Goal: Find contact information: Find contact information

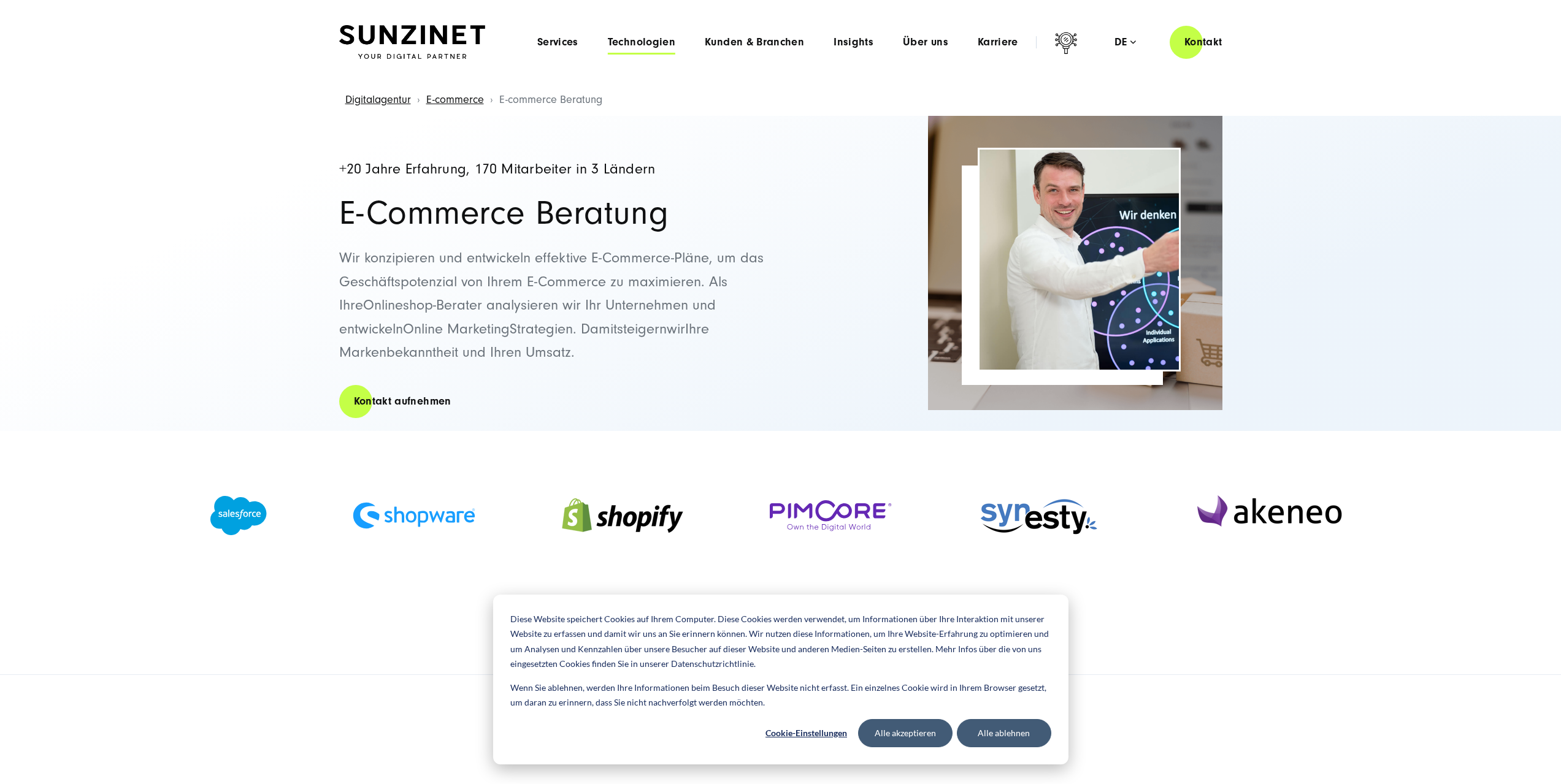
click at [655, 42] on span "Technologien" at bounding box center [641, 42] width 68 height 12
click at [930, 40] on span "Über uns" at bounding box center [925, 42] width 45 height 12
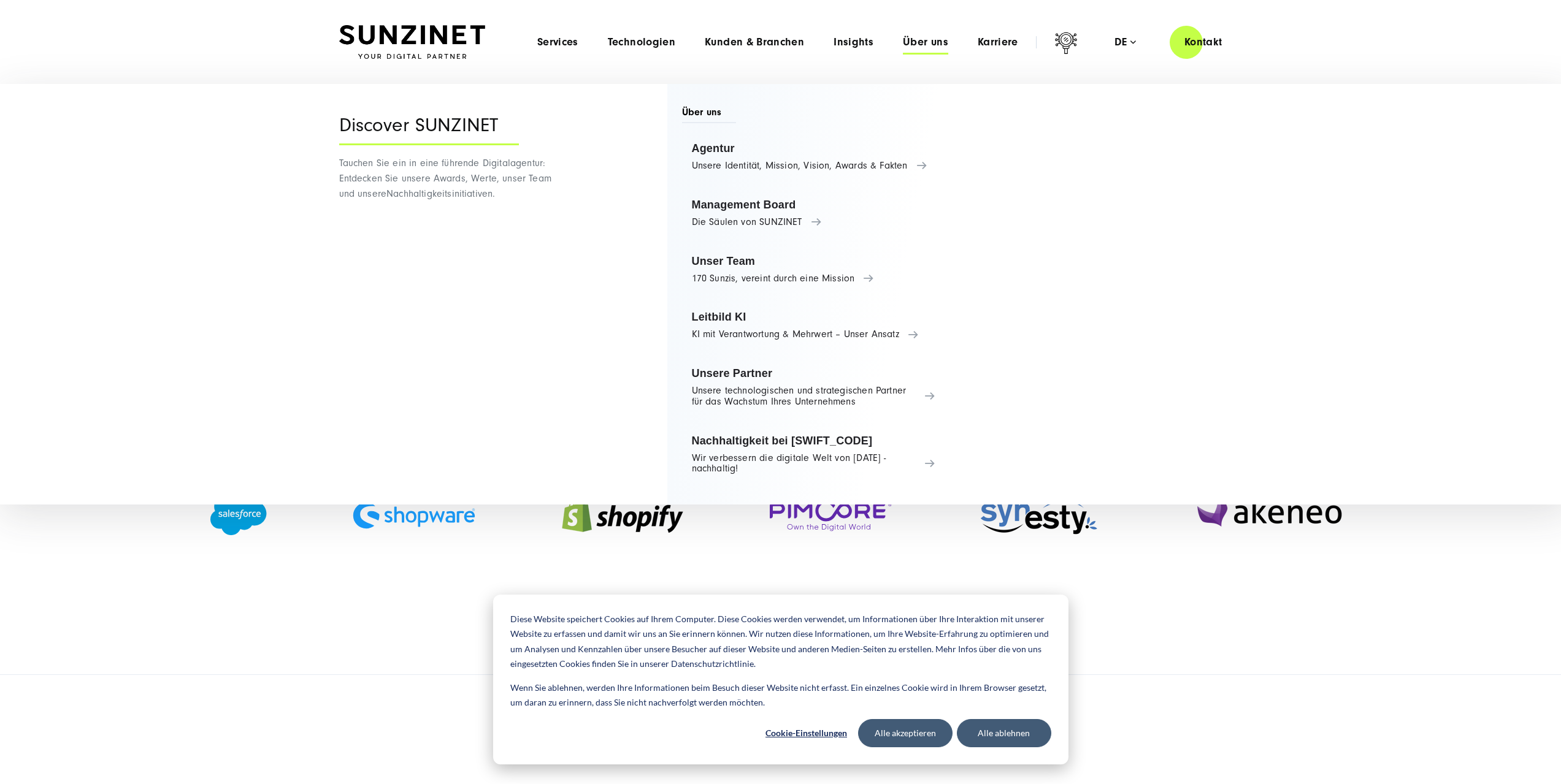
click at [930, 40] on span "Über uns" at bounding box center [925, 42] width 45 height 12
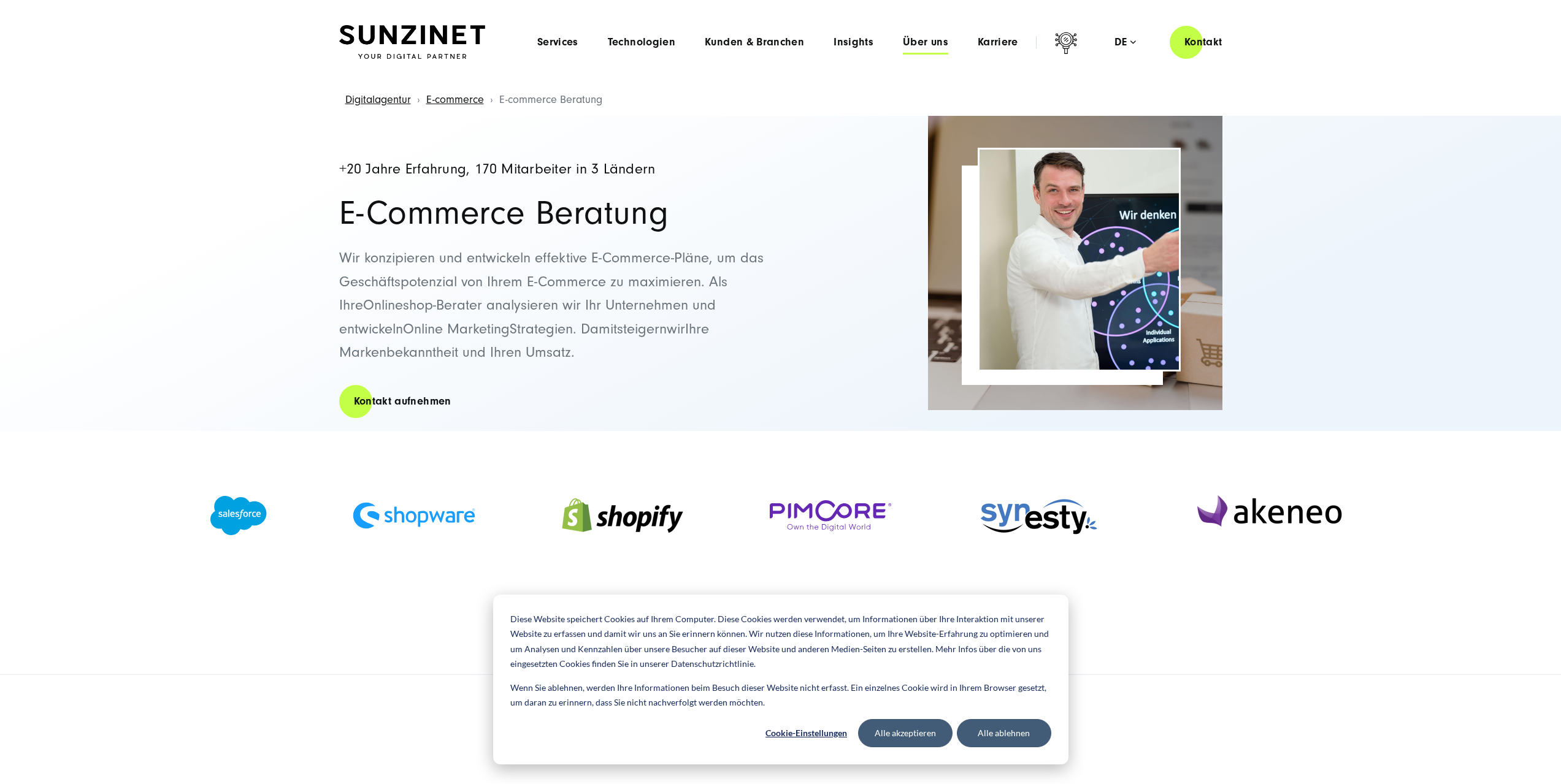
click at [930, 40] on span "Über uns" at bounding box center [925, 42] width 45 height 12
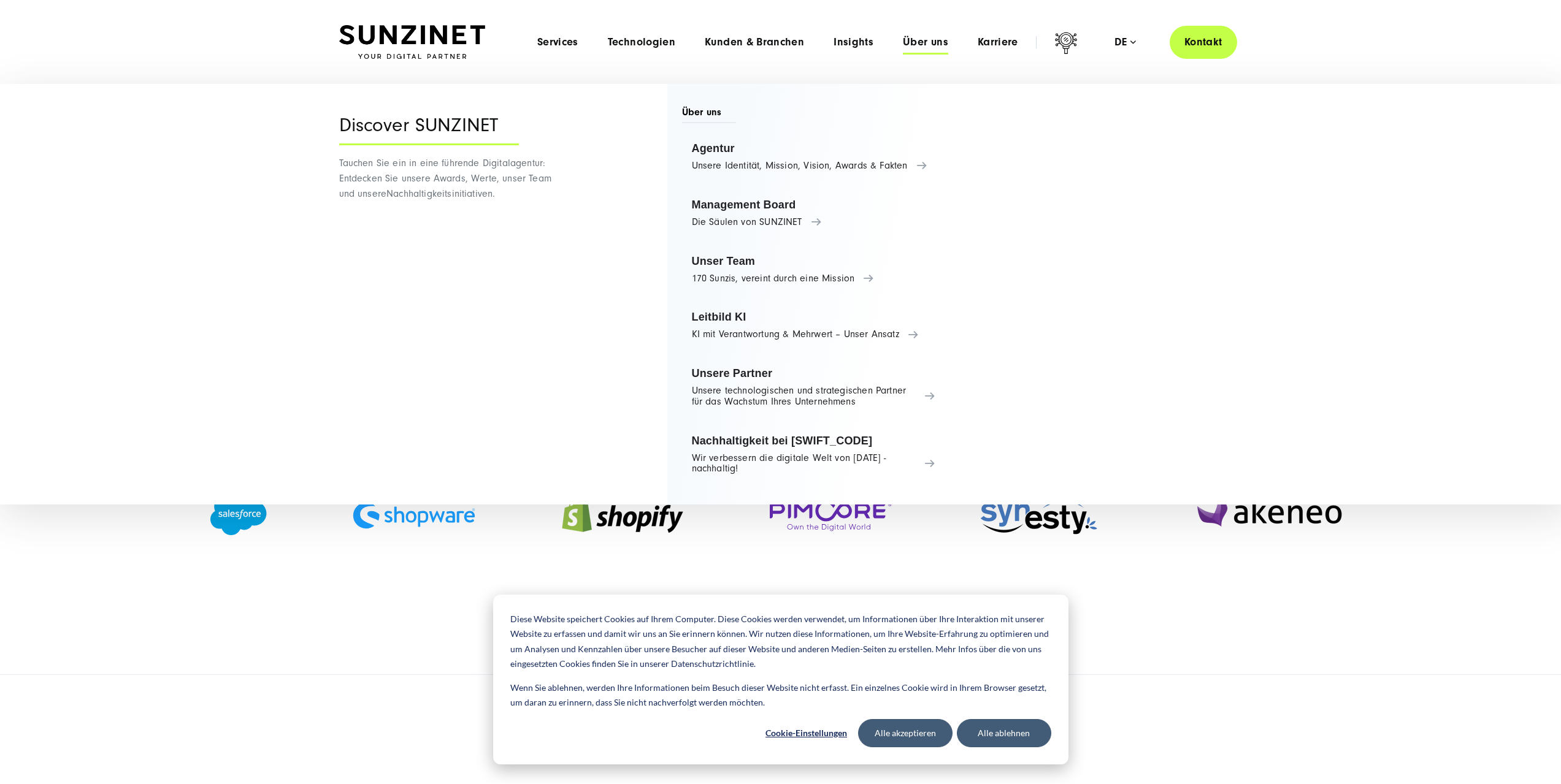
click at [1188, 43] on link "Kontakt" at bounding box center [1203, 42] width 68 height 35
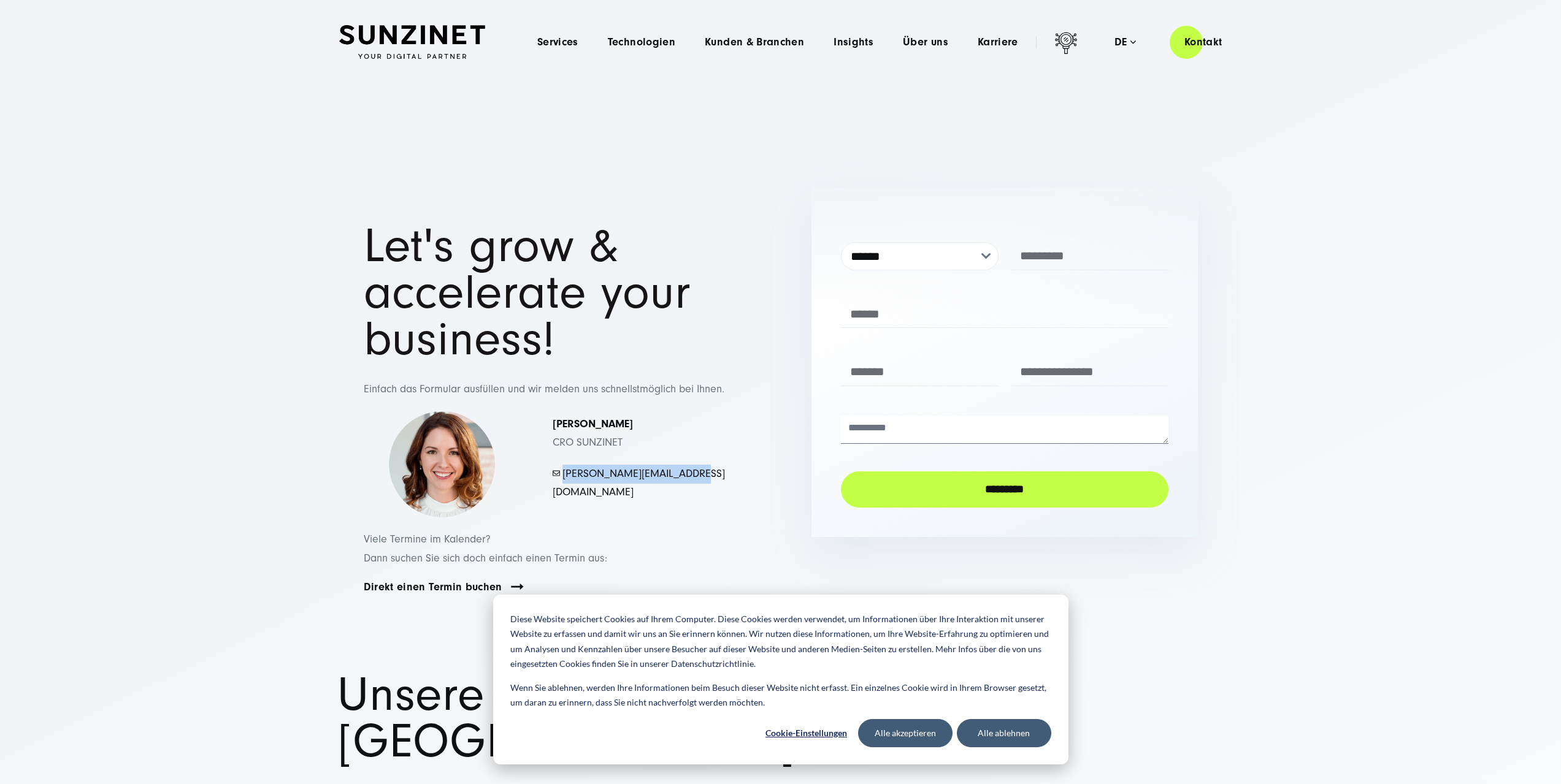
drag, startPoint x: 703, startPoint y: 479, endPoint x: 563, endPoint y: 481, distance: 140.0
click at [563, 481] on p "- mayer.simona@sunzinet.com" at bounding box center [639, 484] width 173 height 37
copy link "mayer.simona@sunzinet.com"
click at [737, 498] on div "Simona Mayer CRO SUNZINET - mayer.simona@sunzinet.com" at bounding box center [639, 465] width 222 height 107
drag, startPoint x: 695, startPoint y: 479, endPoint x: 566, endPoint y: 476, distance: 129.0
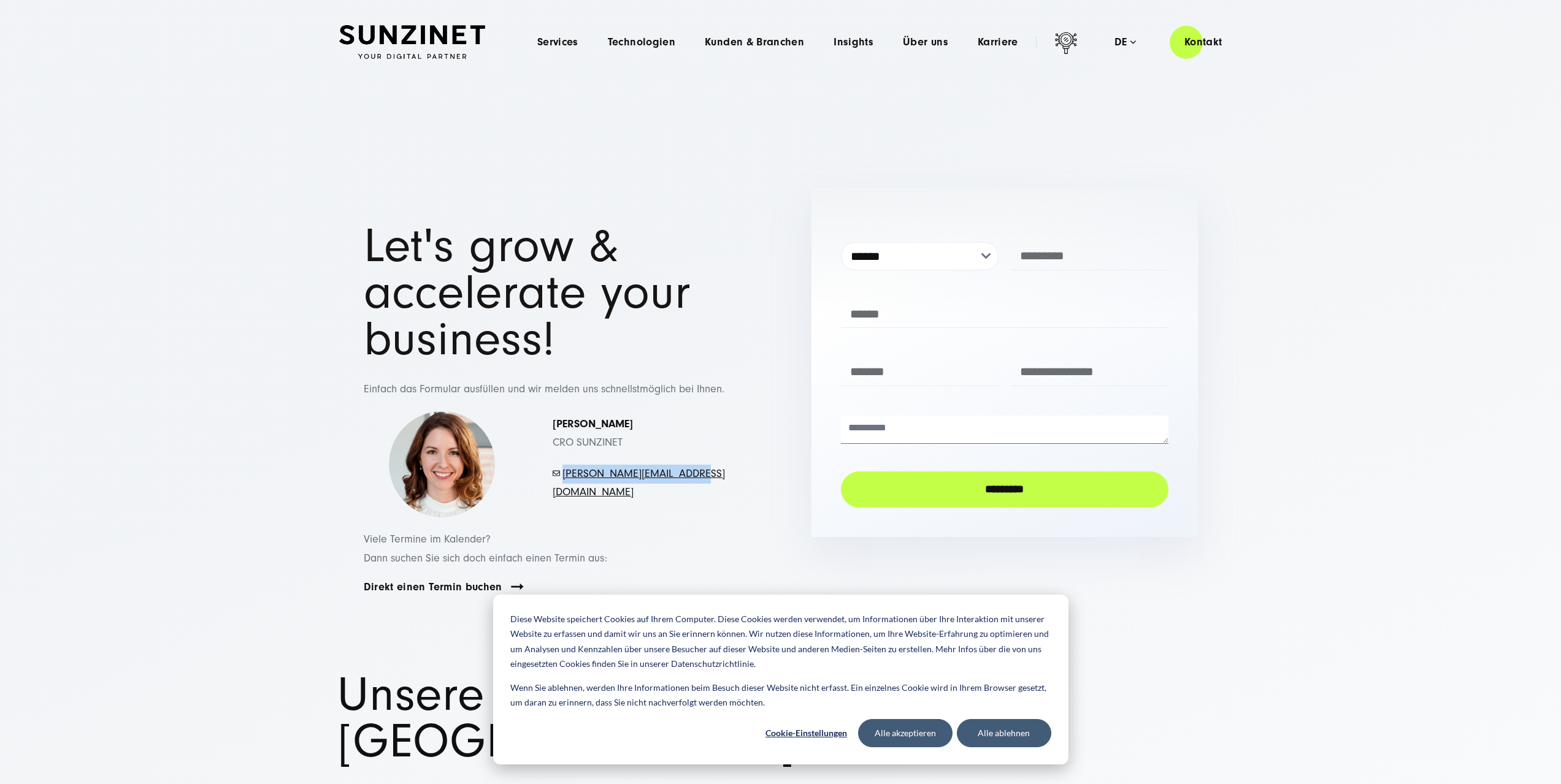
click at [566, 476] on p "- mayer.simona@sunzinet.com" at bounding box center [639, 484] width 173 height 37
copy link "mayer.simona@sunzinet.com"
click at [1344, 162] on div at bounding box center [780, 120] width 1561 height 84
